Goal: Task Accomplishment & Management: Manage account settings

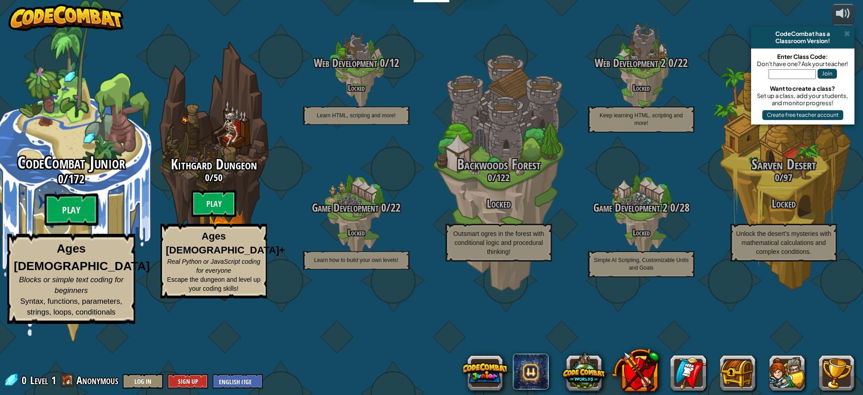
click at [74, 342] on div "CodeCombat Junior 0 / 172 Play Ages [DEMOGRAPHIC_DATA] Blocks or simple text co…" at bounding box center [71, 171] width 171 height 342
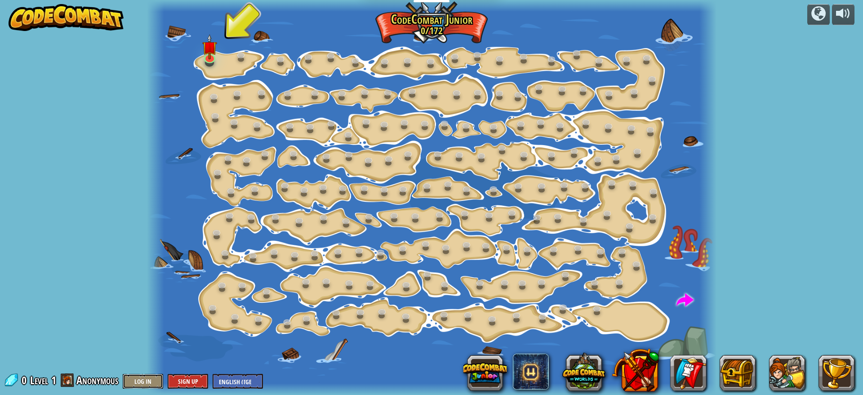
click at [154, 379] on button "Log In" at bounding box center [143, 381] width 40 height 15
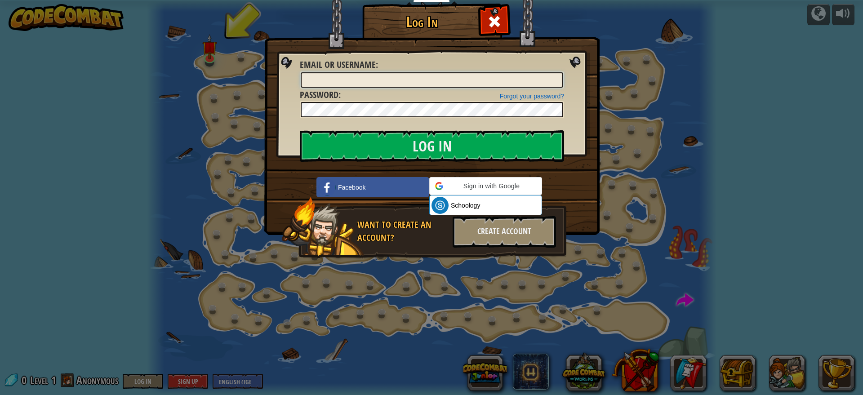
type input "b_Sonal"
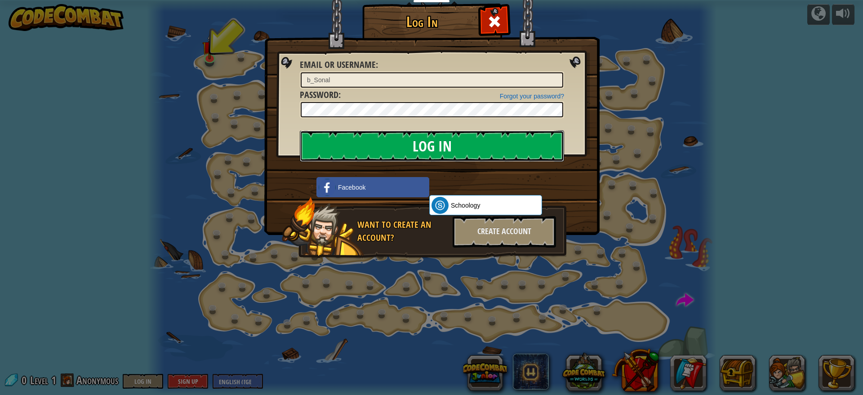
click at [332, 143] on input "Log In" at bounding box center [432, 145] width 264 height 31
